Goal: Task Accomplishment & Management: Use online tool/utility

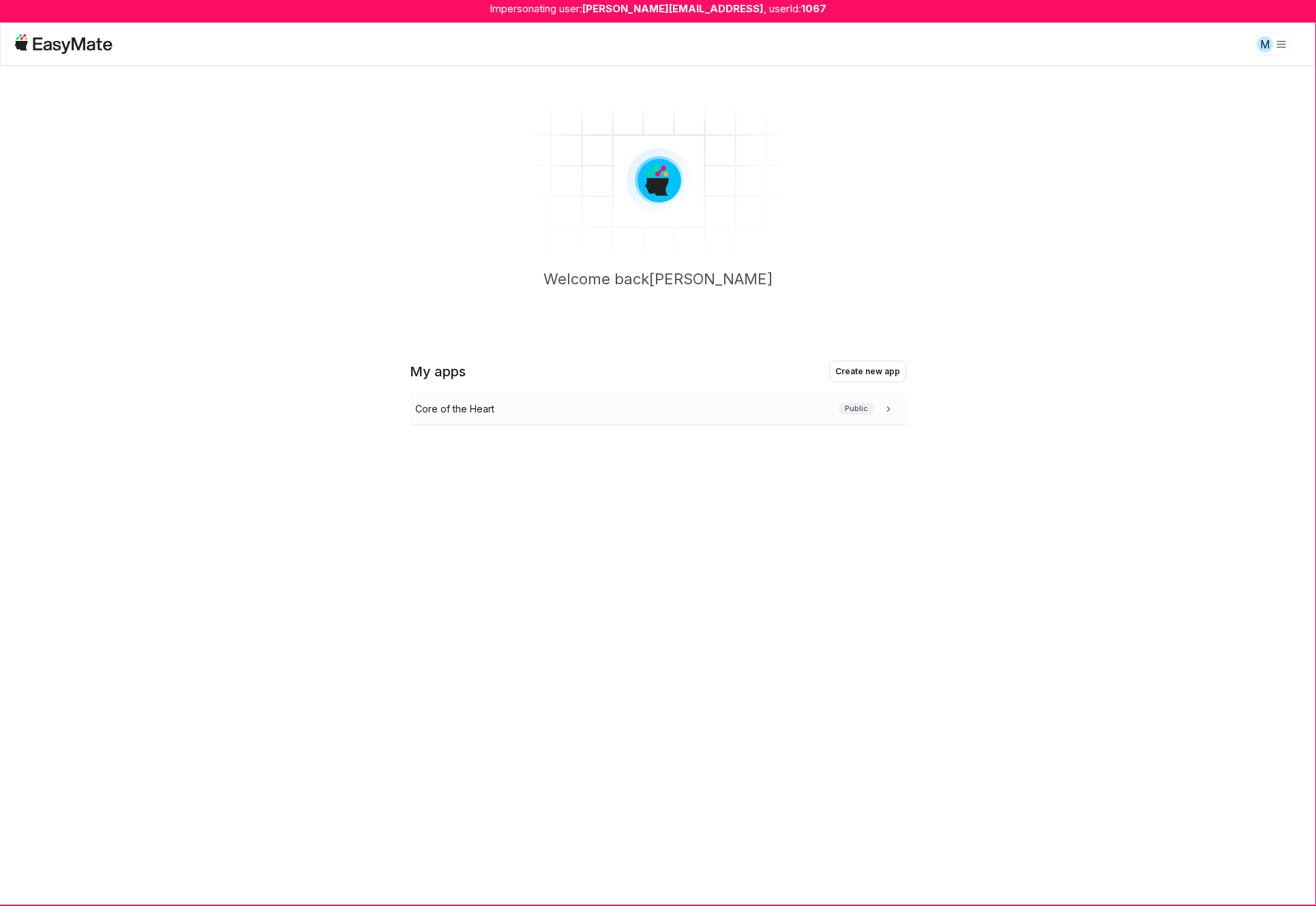
click at [839, 404] on div "Core of the Heart Public" at bounding box center [655, 408] width 480 height 15
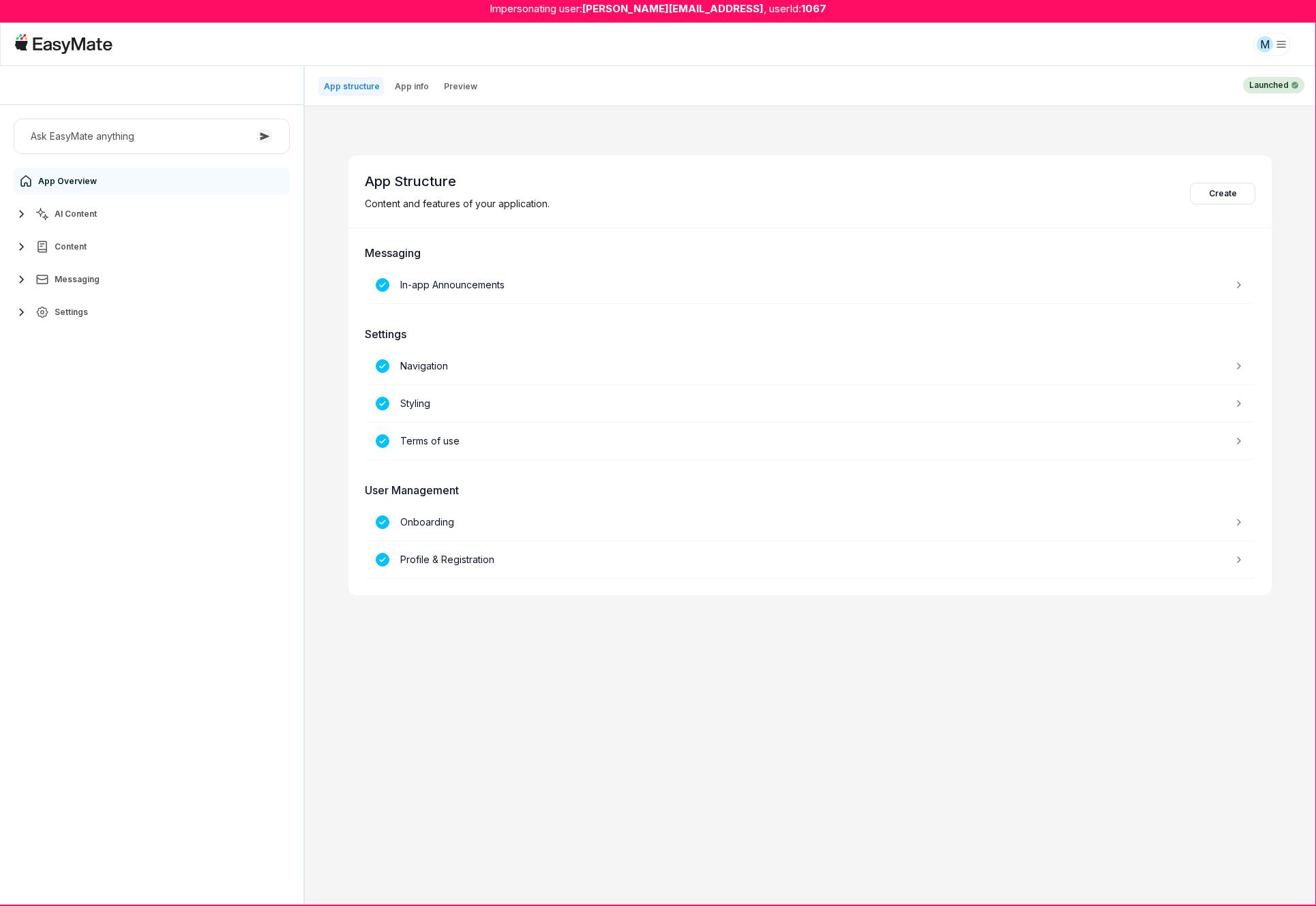
click at [23, 212] on icon "button" at bounding box center [22, 214] width 17 height 17
click at [18, 302] on icon "button" at bounding box center [22, 307] width 17 height 17
click at [19, 398] on icon "button" at bounding box center [22, 400] width 17 height 17
click at [22, 463] on icon "button" at bounding box center [21, 465] width 5 height 8
click at [81, 247] on span "Agents" at bounding box center [71, 246] width 30 height 11
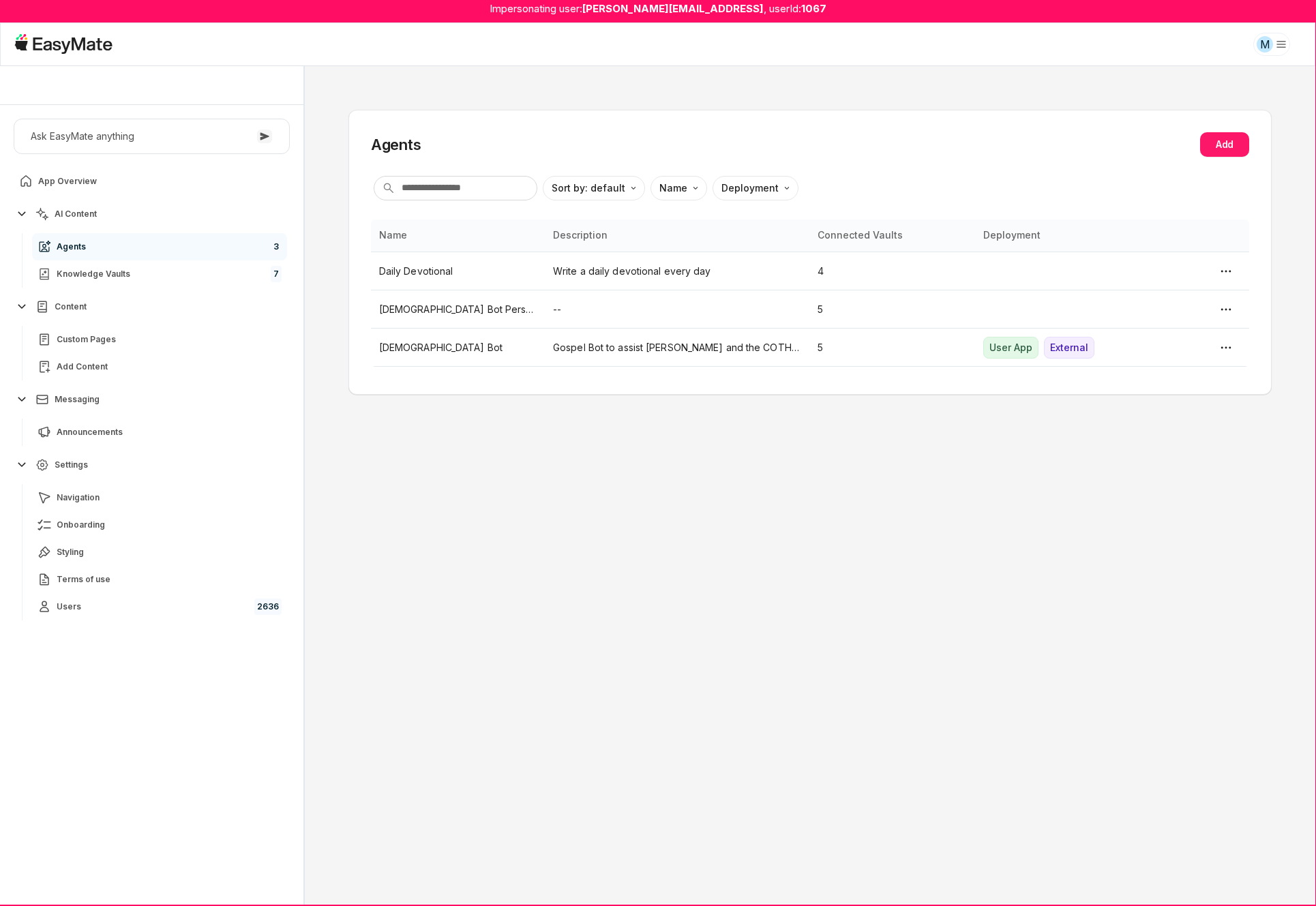
type textarea "*"
